Goal: Navigation & Orientation: Find specific page/section

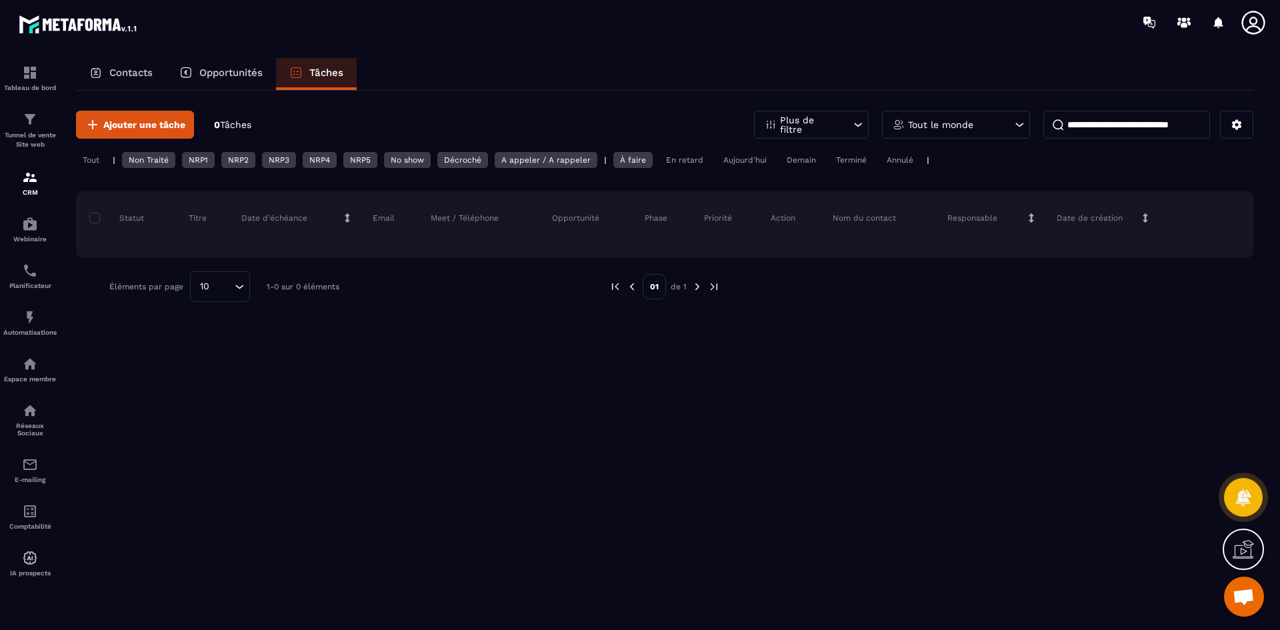
click at [242, 70] on p "Opportunités" at bounding box center [230, 73] width 63 height 12
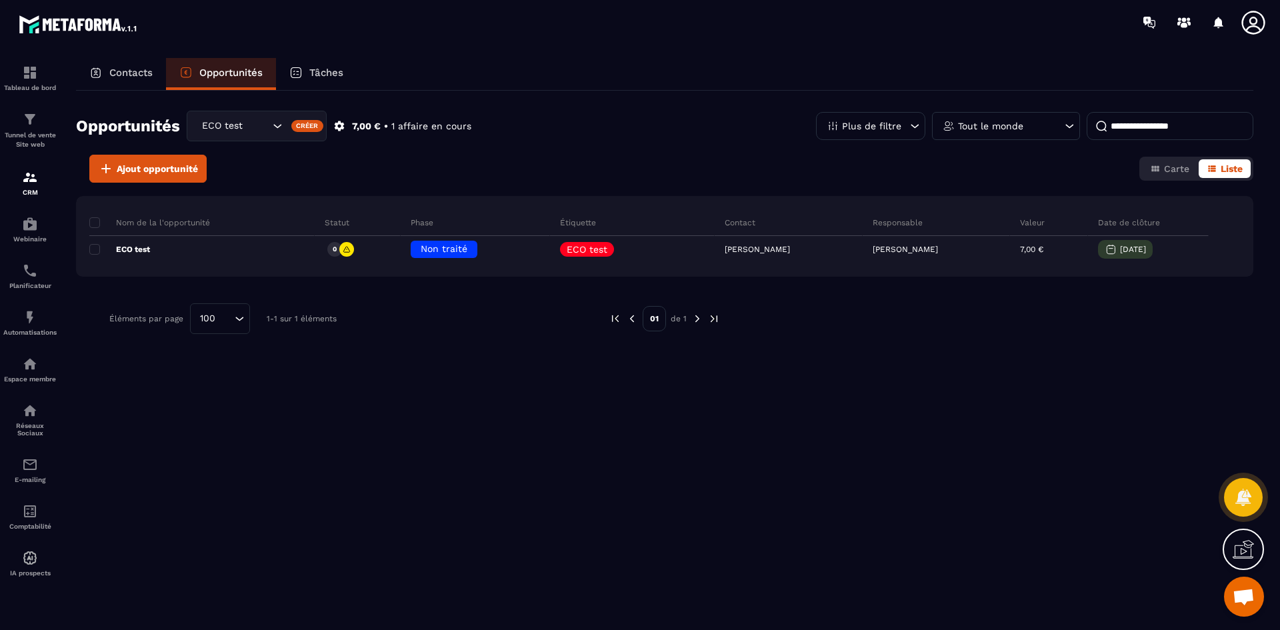
click at [144, 67] on p "Contacts" at bounding box center [130, 73] width 43 height 12
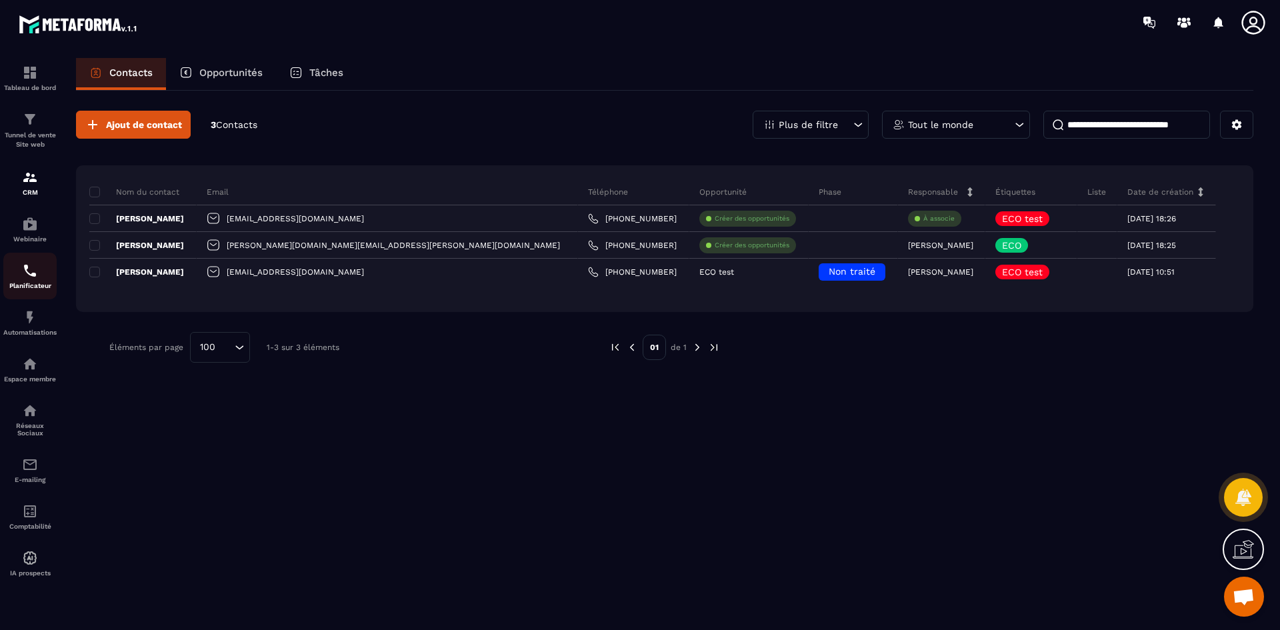
click at [27, 263] on img at bounding box center [30, 271] width 16 height 16
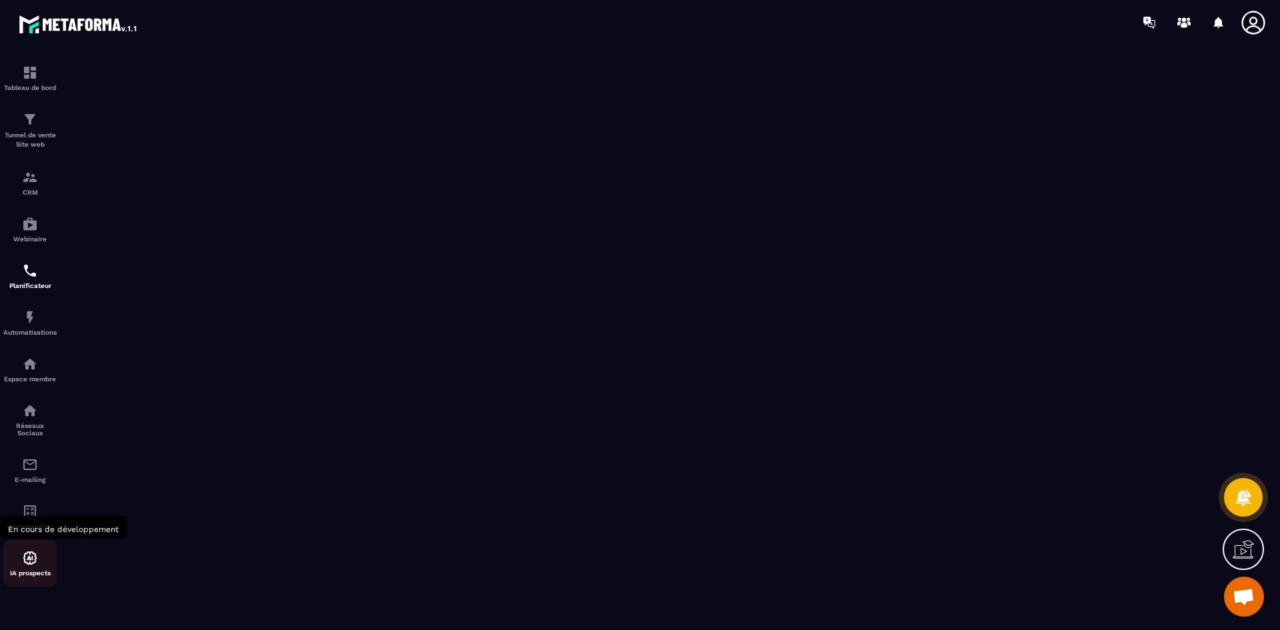
click at [17, 579] on div "IA prospects" at bounding box center [29, 563] width 53 height 47
click at [20, 176] on div "CRM" at bounding box center [29, 182] width 53 height 27
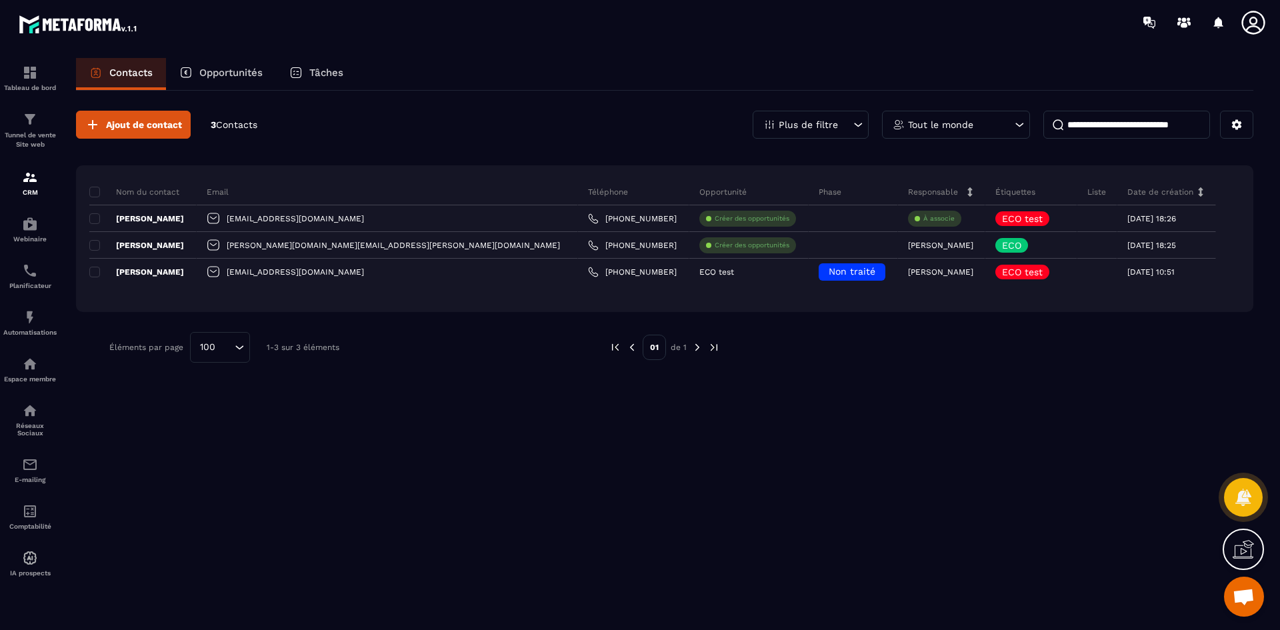
click at [225, 70] on p "Opportunités" at bounding box center [230, 73] width 63 height 12
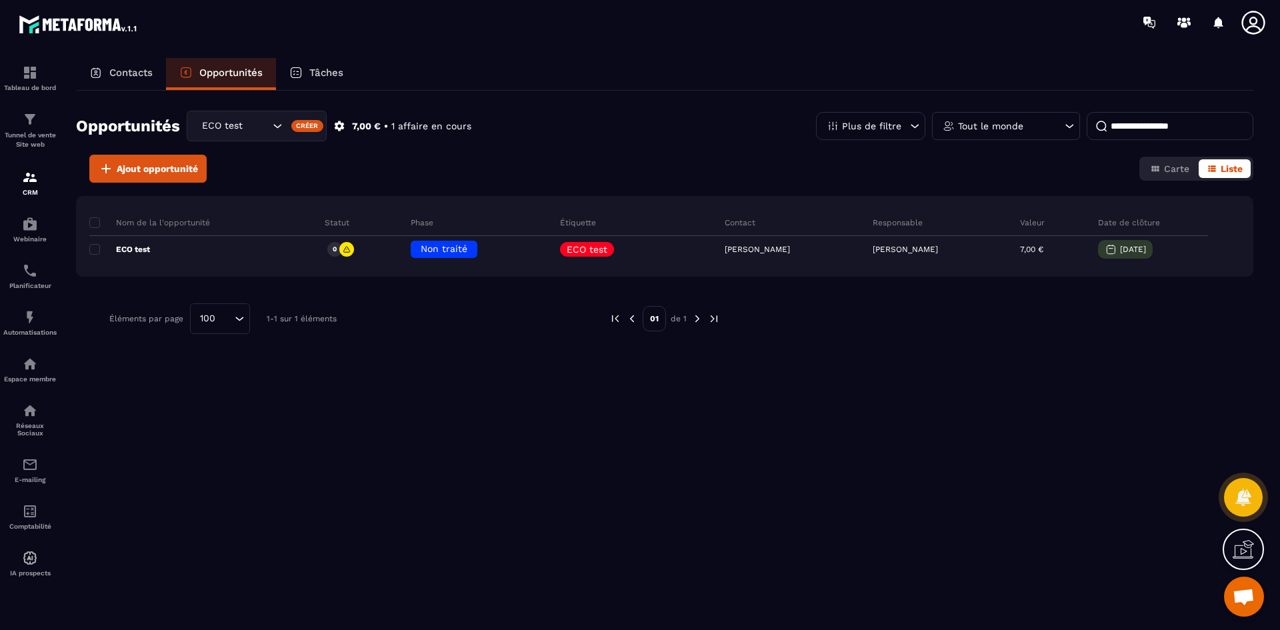
click at [306, 67] on div "Tâches" at bounding box center [316, 74] width 81 height 32
